Goal: Task Accomplishment & Management: Manage account settings

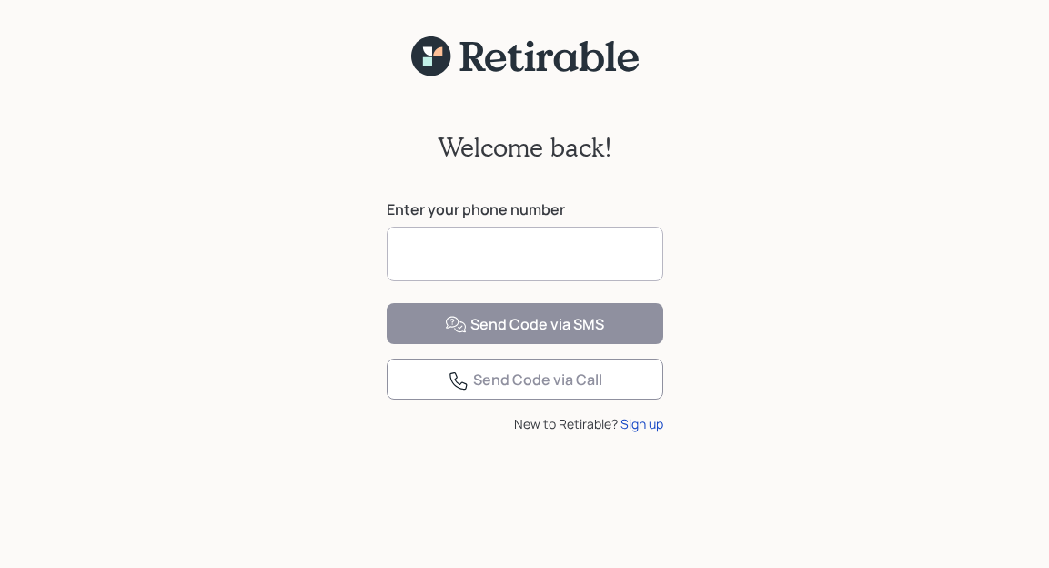
click at [523, 238] on input at bounding box center [525, 253] width 277 height 55
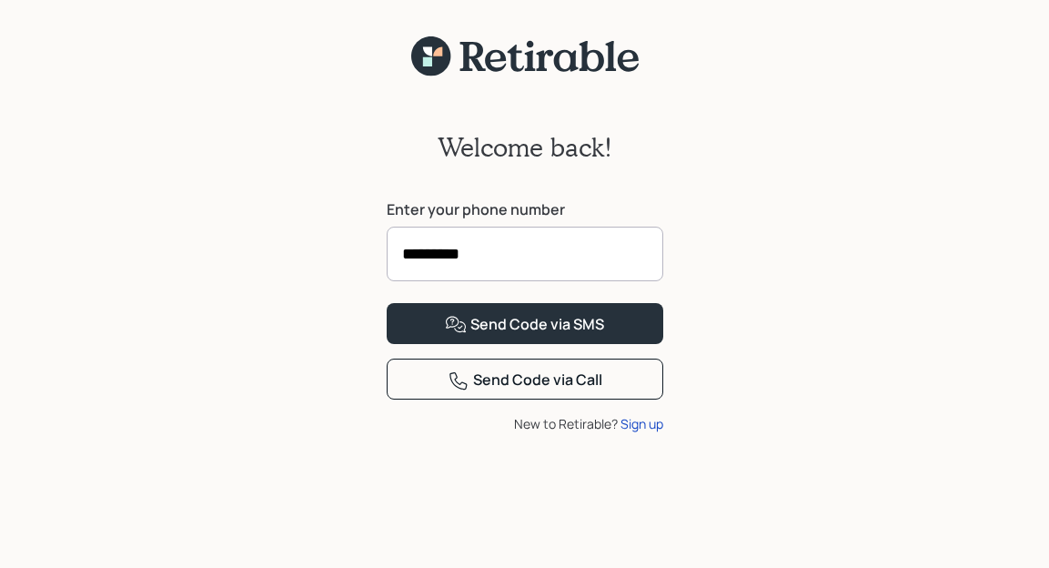
type input "**********"
click at [524, 344] on button "Send Code via SMS" at bounding box center [525, 323] width 277 height 41
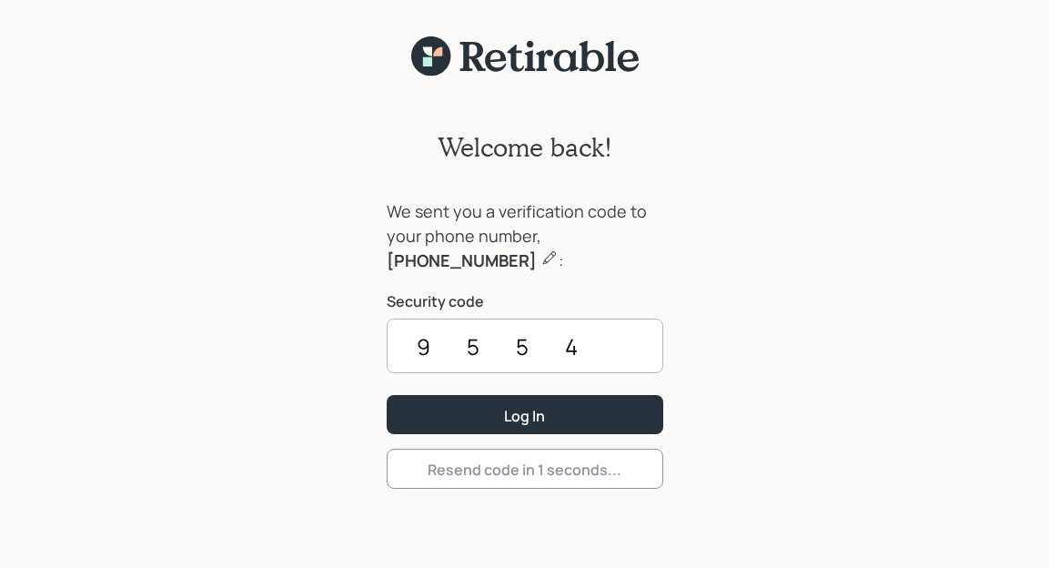
type input "9554"
click at [524, 414] on button "Log In" at bounding box center [525, 414] width 277 height 39
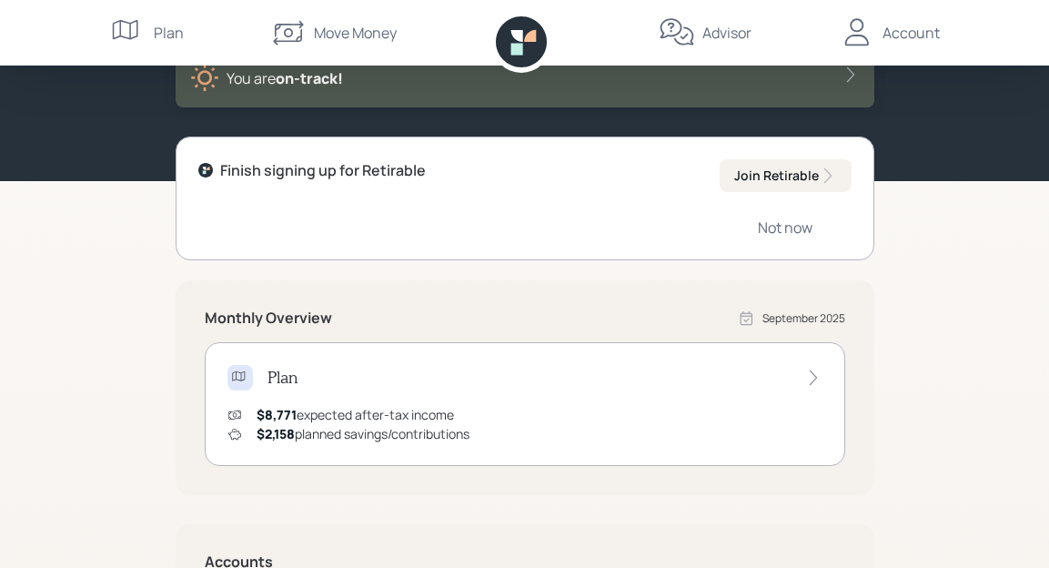
scroll to position [196, 0]
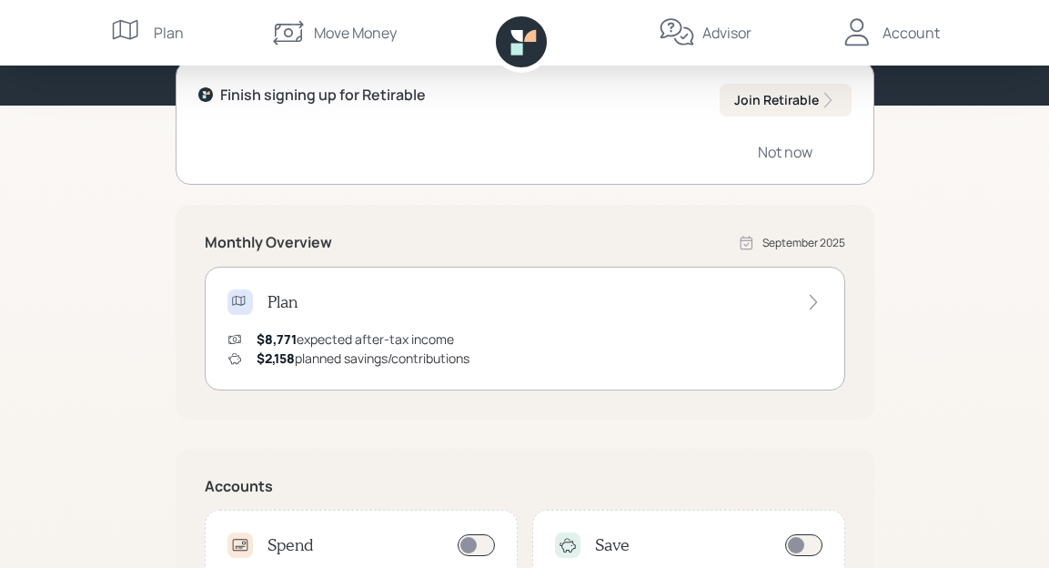
click at [820, 303] on icon at bounding box center [813, 302] width 18 height 18
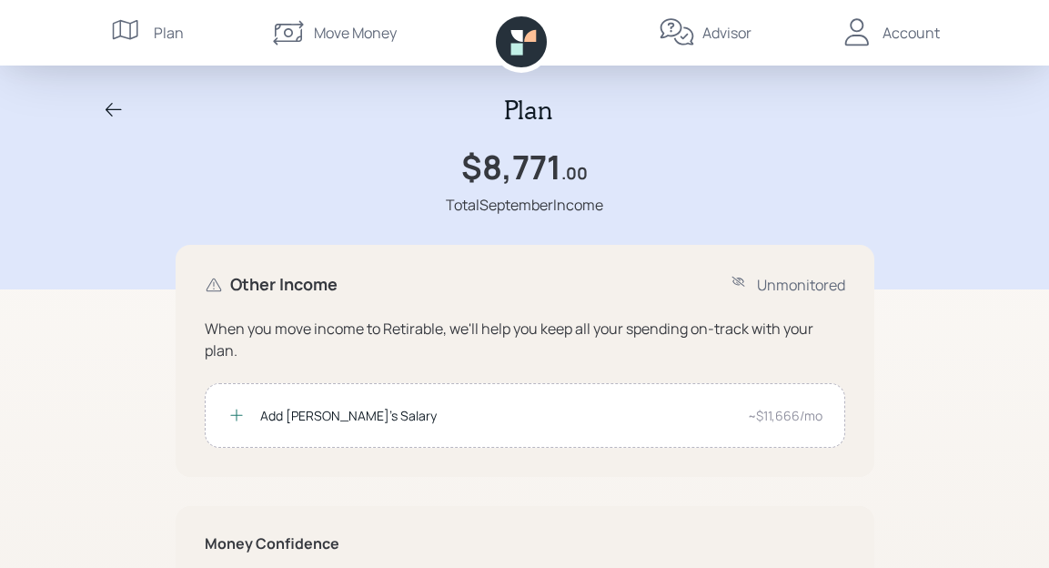
click at [111, 111] on icon at bounding box center [114, 110] width 22 height 22
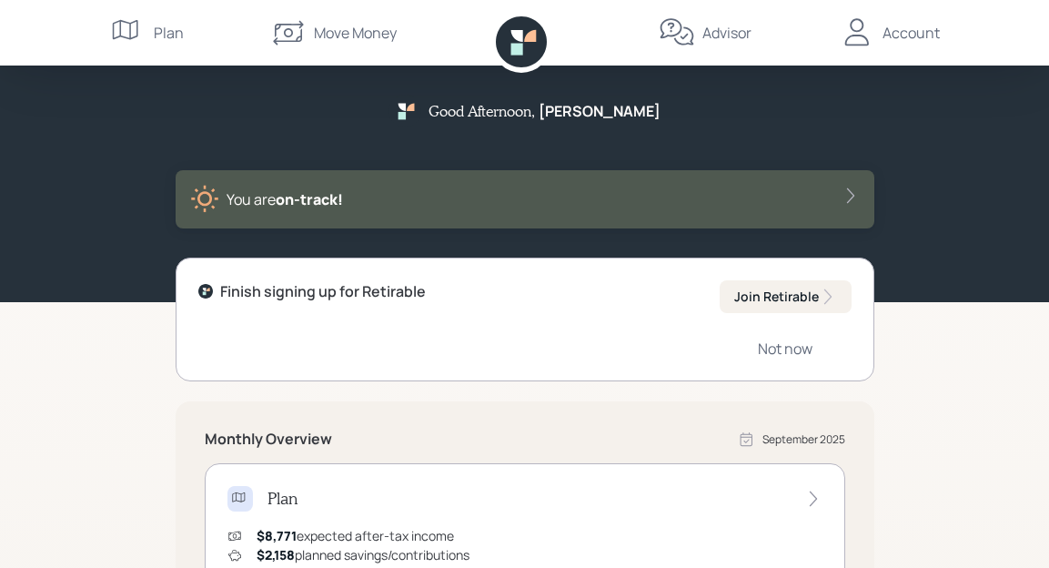
click at [141, 33] on icon at bounding box center [128, 33] width 36 height 36
